Goal: Transaction & Acquisition: Purchase product/service

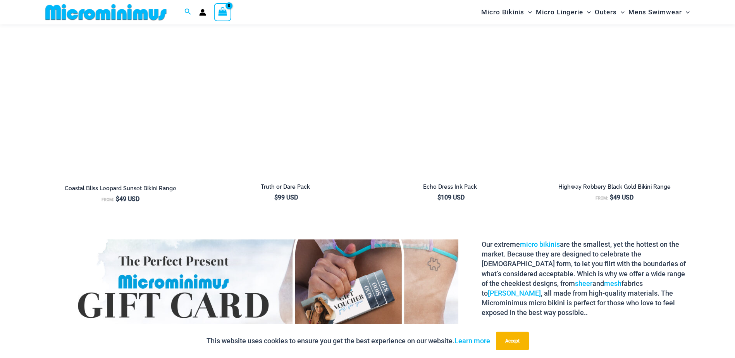
scroll to position [1146, 0]
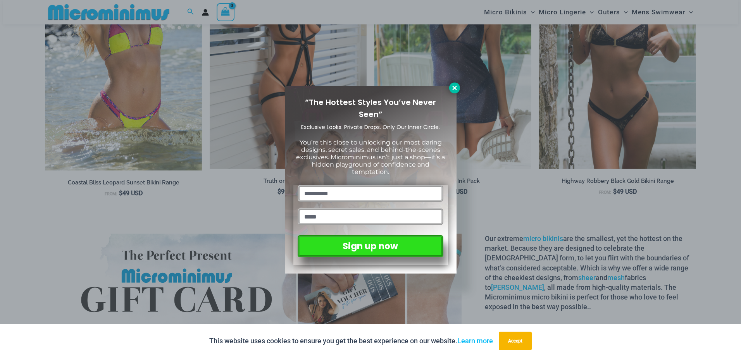
click at [457, 88] on icon at bounding box center [454, 88] width 7 height 7
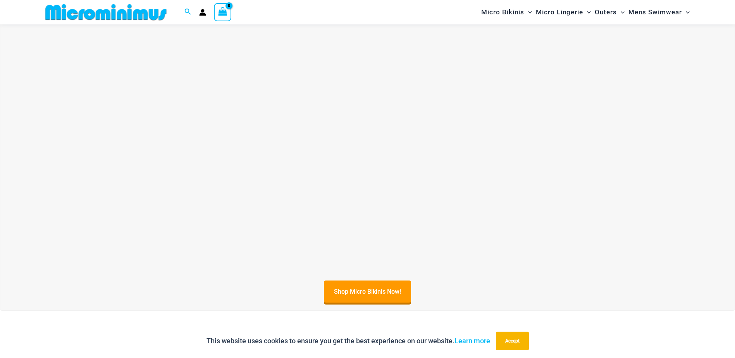
scroll to position [0, 0]
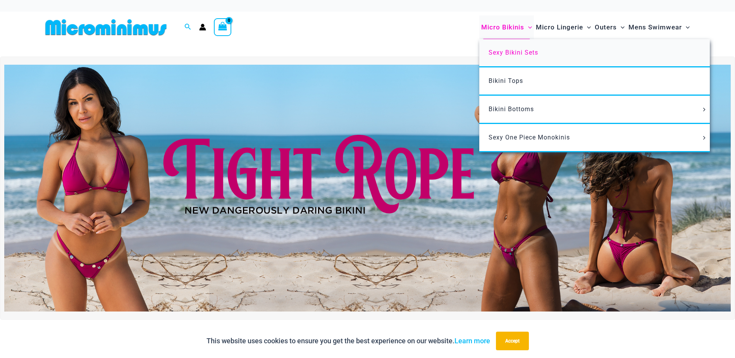
click at [506, 50] on span "Sexy Bikini Sets" at bounding box center [514, 52] width 50 height 7
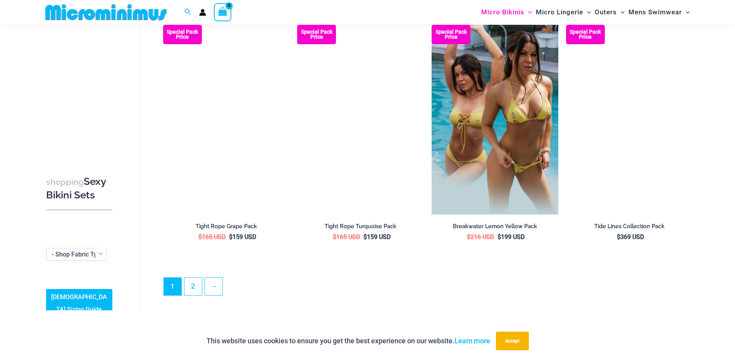
scroll to position [1925, 0]
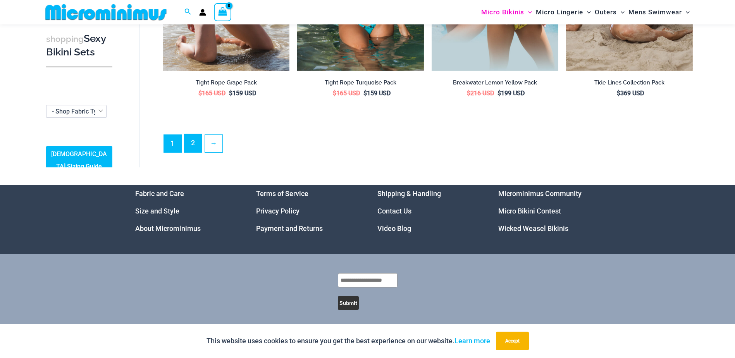
click at [193, 141] on link "2" at bounding box center [193, 143] width 17 height 18
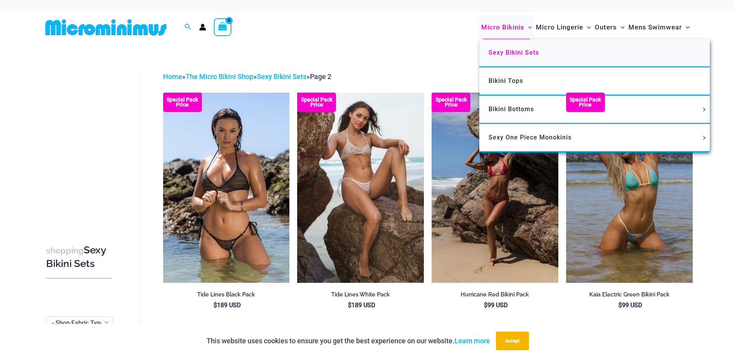
click at [507, 49] on span "Sexy Bikini Sets" at bounding box center [514, 52] width 50 height 7
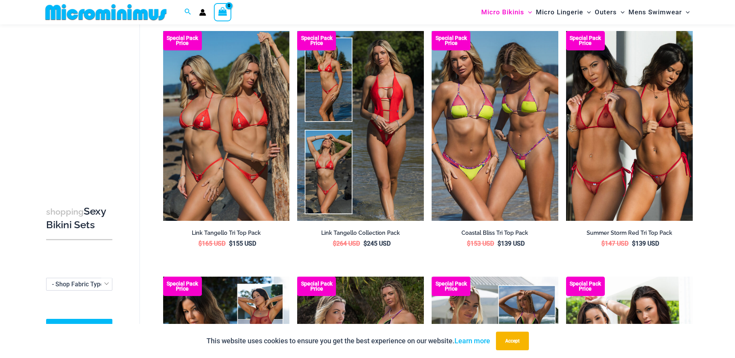
scroll to position [637, 0]
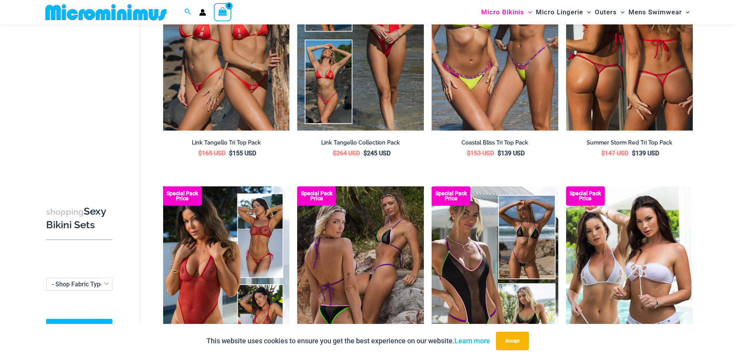
click at [606, 81] on img at bounding box center [629, 36] width 127 height 190
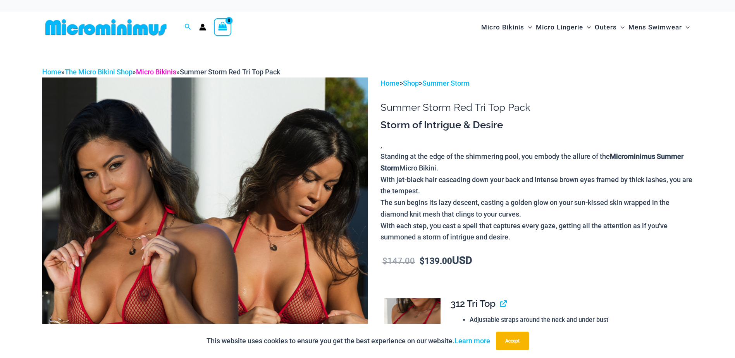
click at [159, 70] on link "Micro Bikinis" at bounding box center [156, 72] width 40 height 8
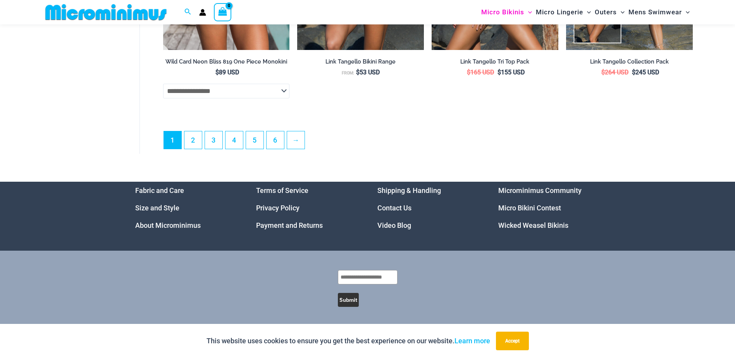
scroll to position [2264, 0]
